Goal: Task Accomplishment & Management: Manage account settings

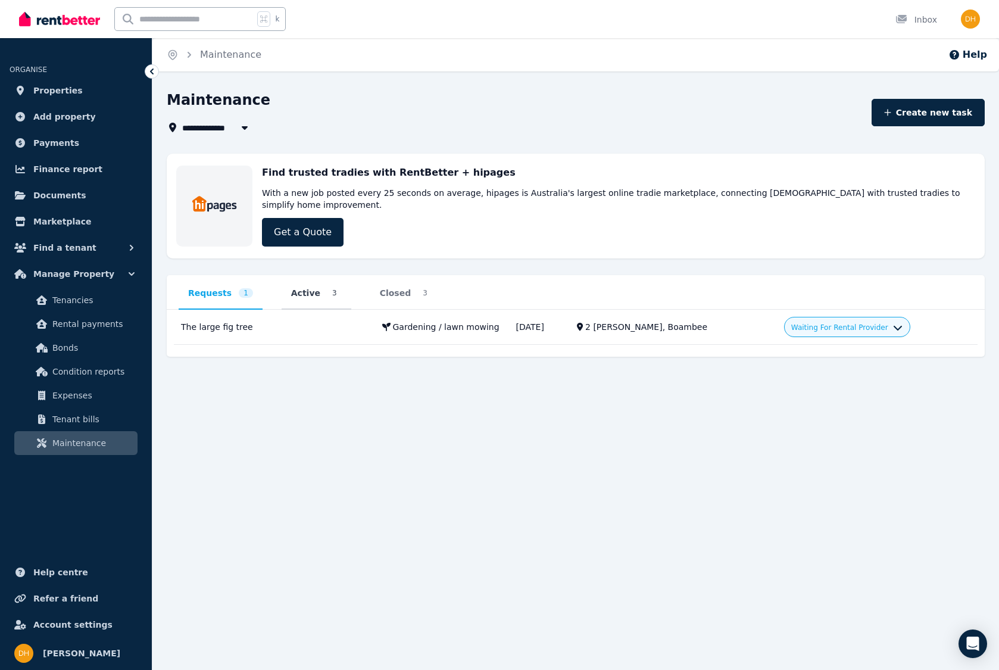
click at [315, 287] on span "Active 3" at bounding box center [316, 293] width 65 height 12
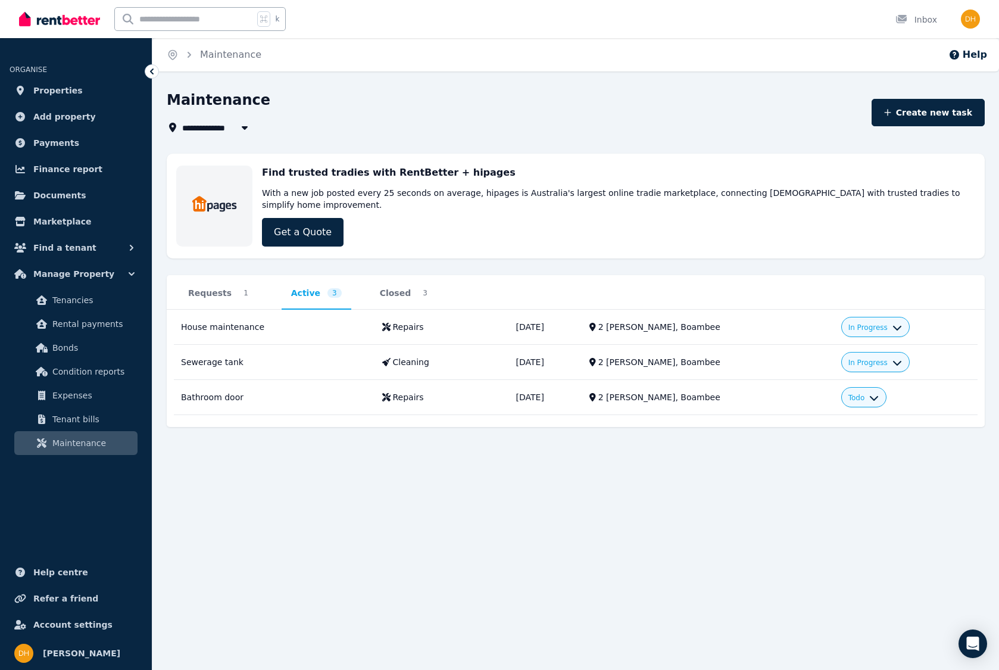
drag, startPoint x: 379, startPoint y: 278, endPoint x: 356, endPoint y: 279, distance: 23.8
click at [380, 287] on span "Closed" at bounding box center [396, 293] width 32 height 12
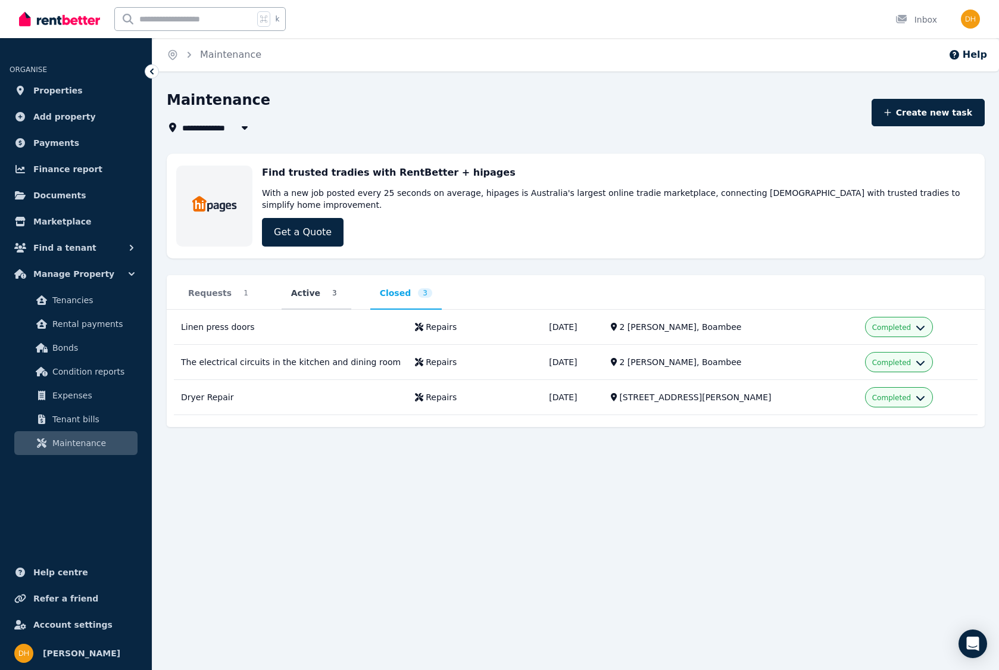
click at [309, 287] on span "Active" at bounding box center [305, 293] width 29 height 12
